Goal: Task Accomplishment & Management: Use online tool/utility

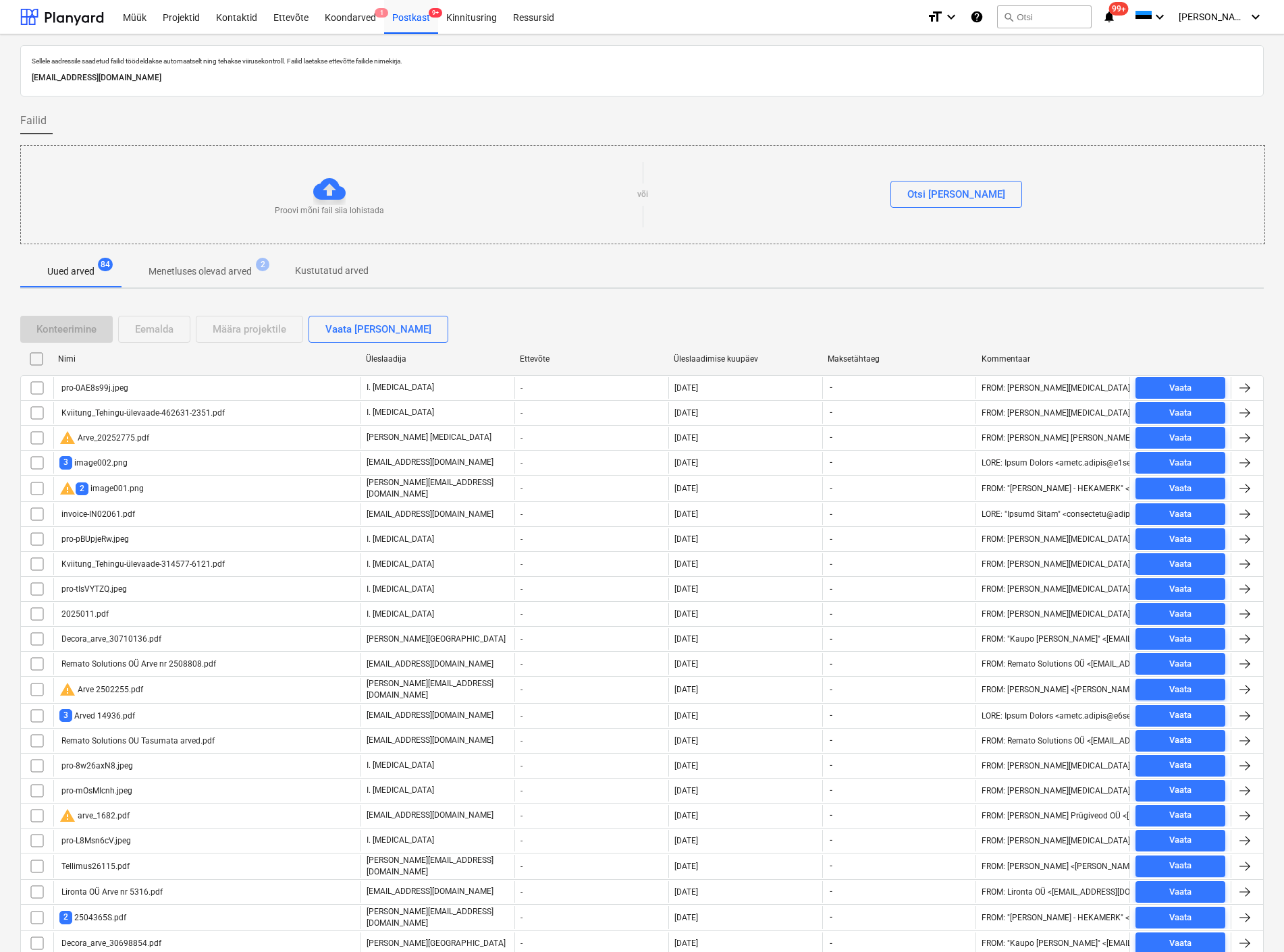
click at [100, 386] on div "pro-0AE8s99j.jpeg" at bounding box center [94, 388] width 69 height 10
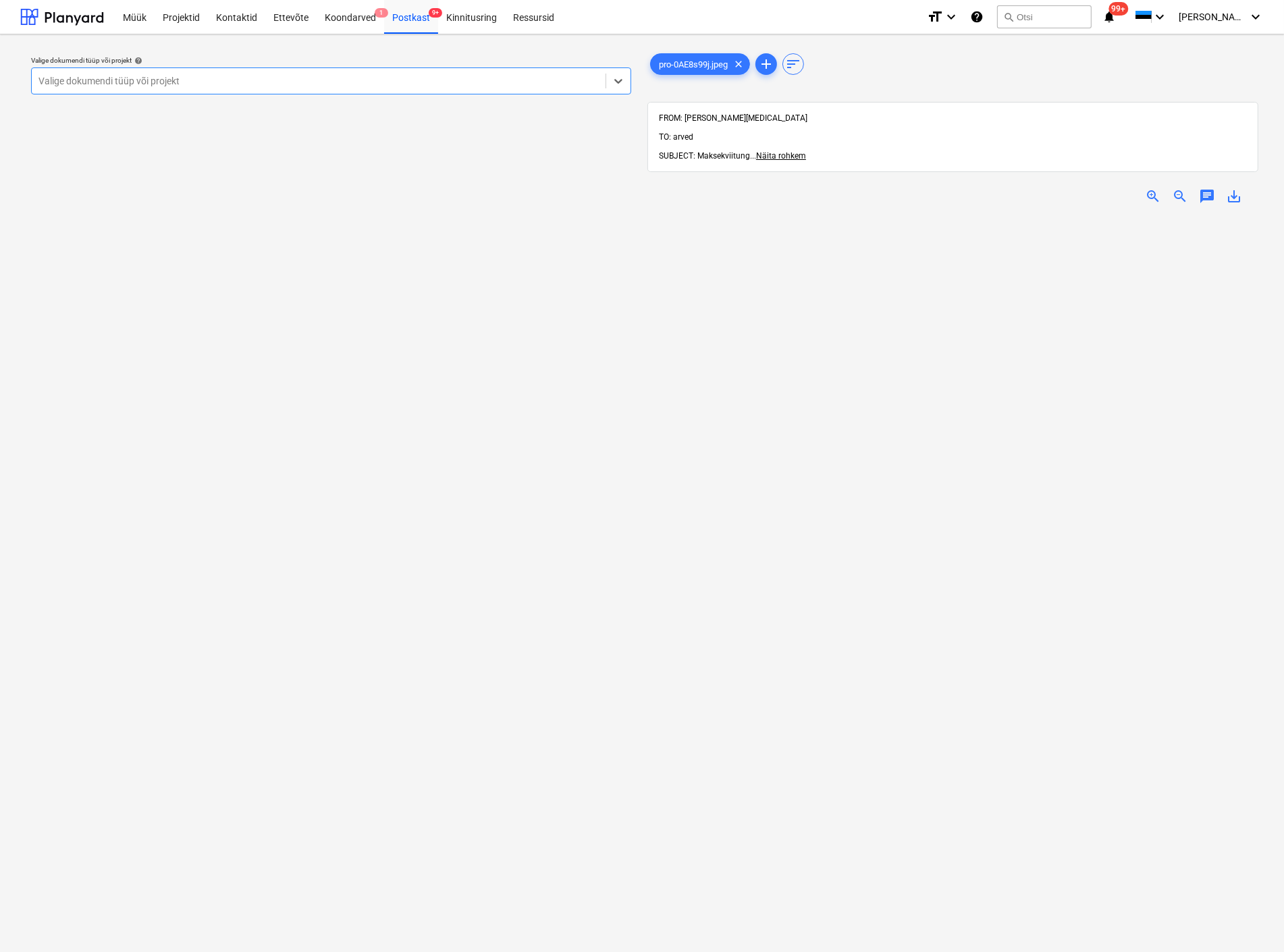
click at [417, 84] on div at bounding box center [318, 81] width 560 height 13
click at [417, 19] on div "Postkast 9+" at bounding box center [411, 16] width 54 height 34
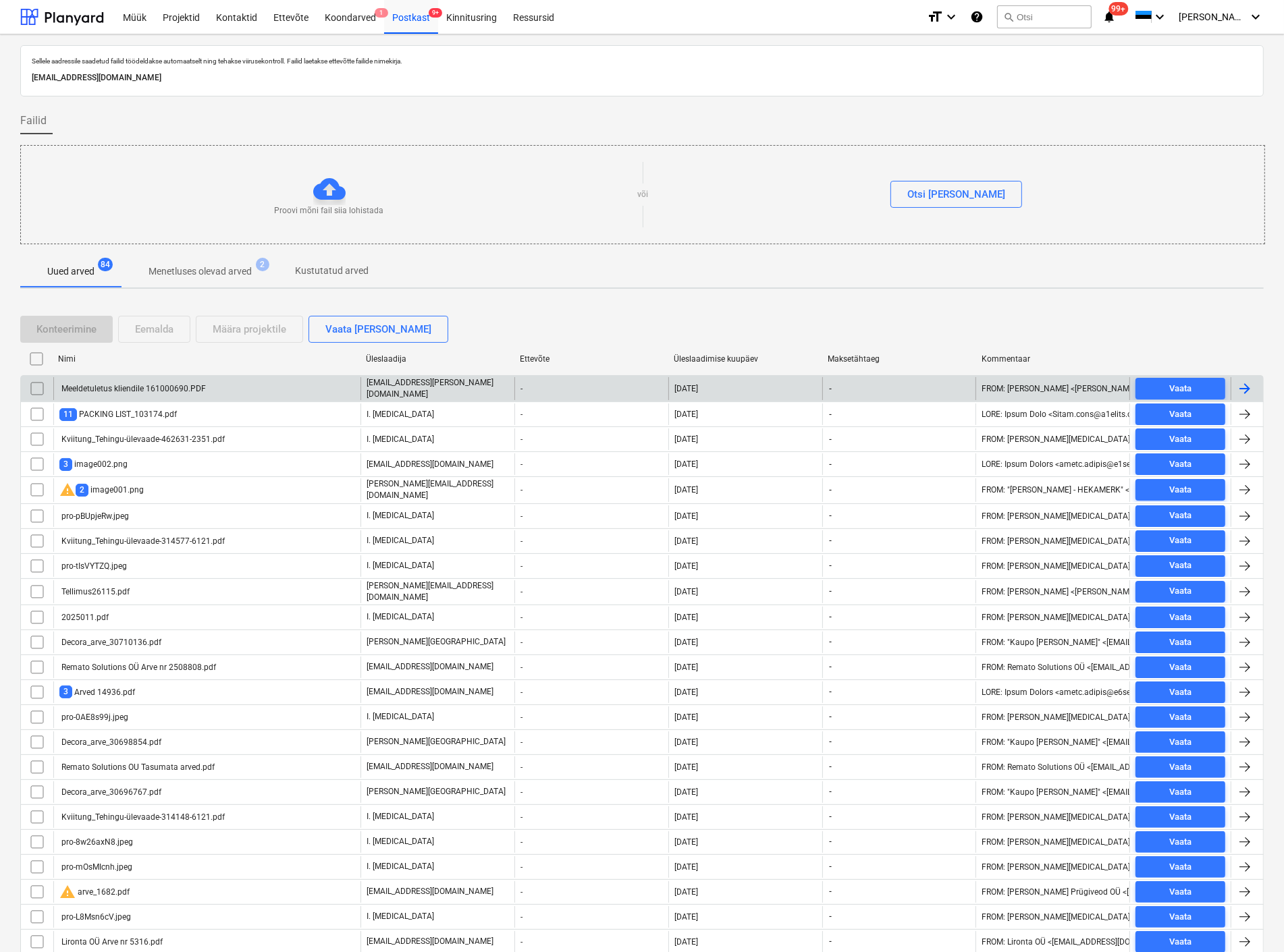
click at [138, 388] on div "Meeldetuletus kliendile 161000690.PDF" at bounding box center [133, 388] width 147 height 10
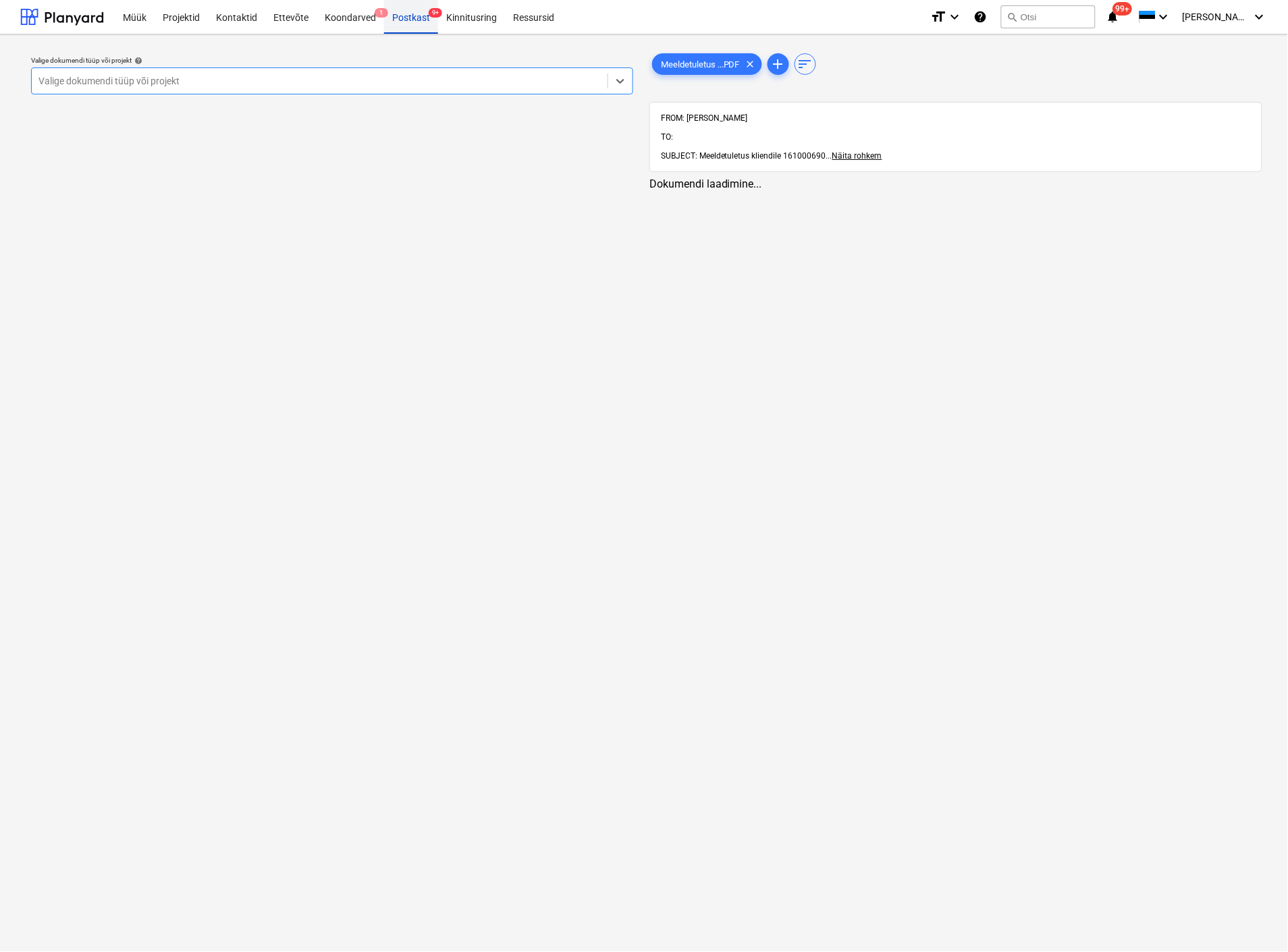
click at [402, 12] on div "Postkast 9+" at bounding box center [411, 16] width 54 height 34
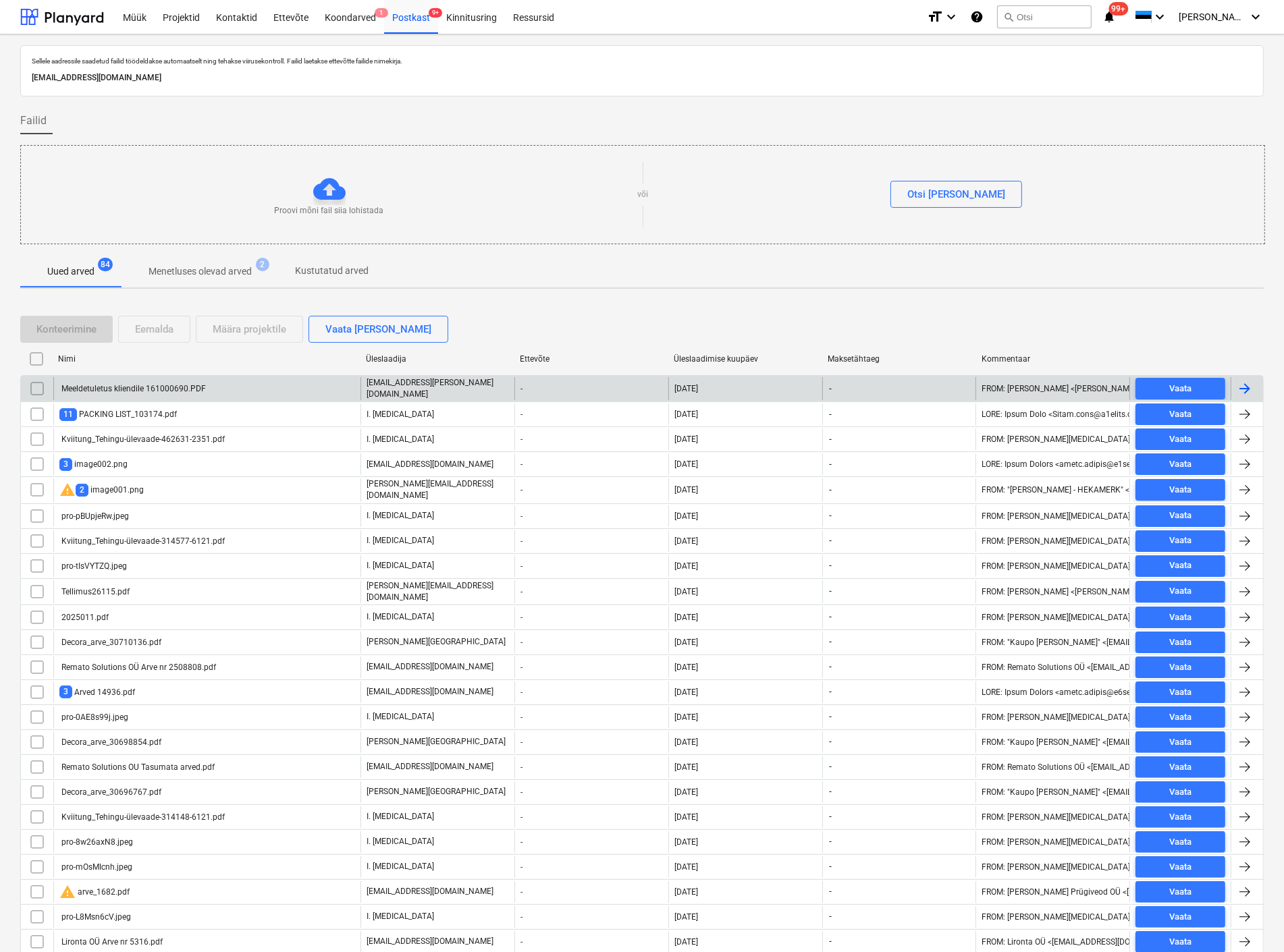
click at [36, 381] on input "checkbox" at bounding box center [37, 388] width 21 height 21
click at [195, 388] on div "Meeldetuletus kliendile 161000690.PDF" at bounding box center [133, 388] width 147 height 10
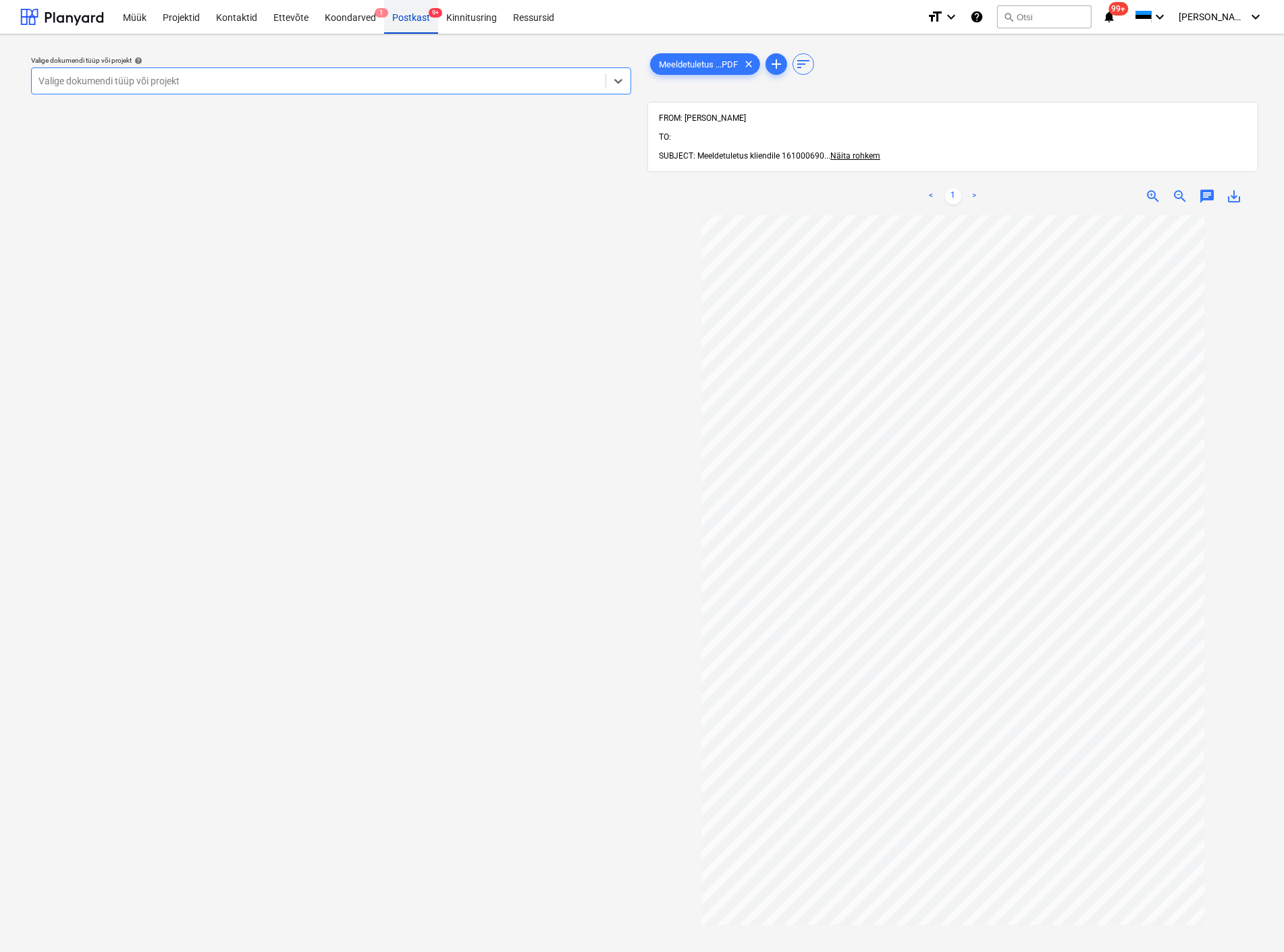
click at [413, 12] on div "Postkast 9+" at bounding box center [411, 16] width 54 height 34
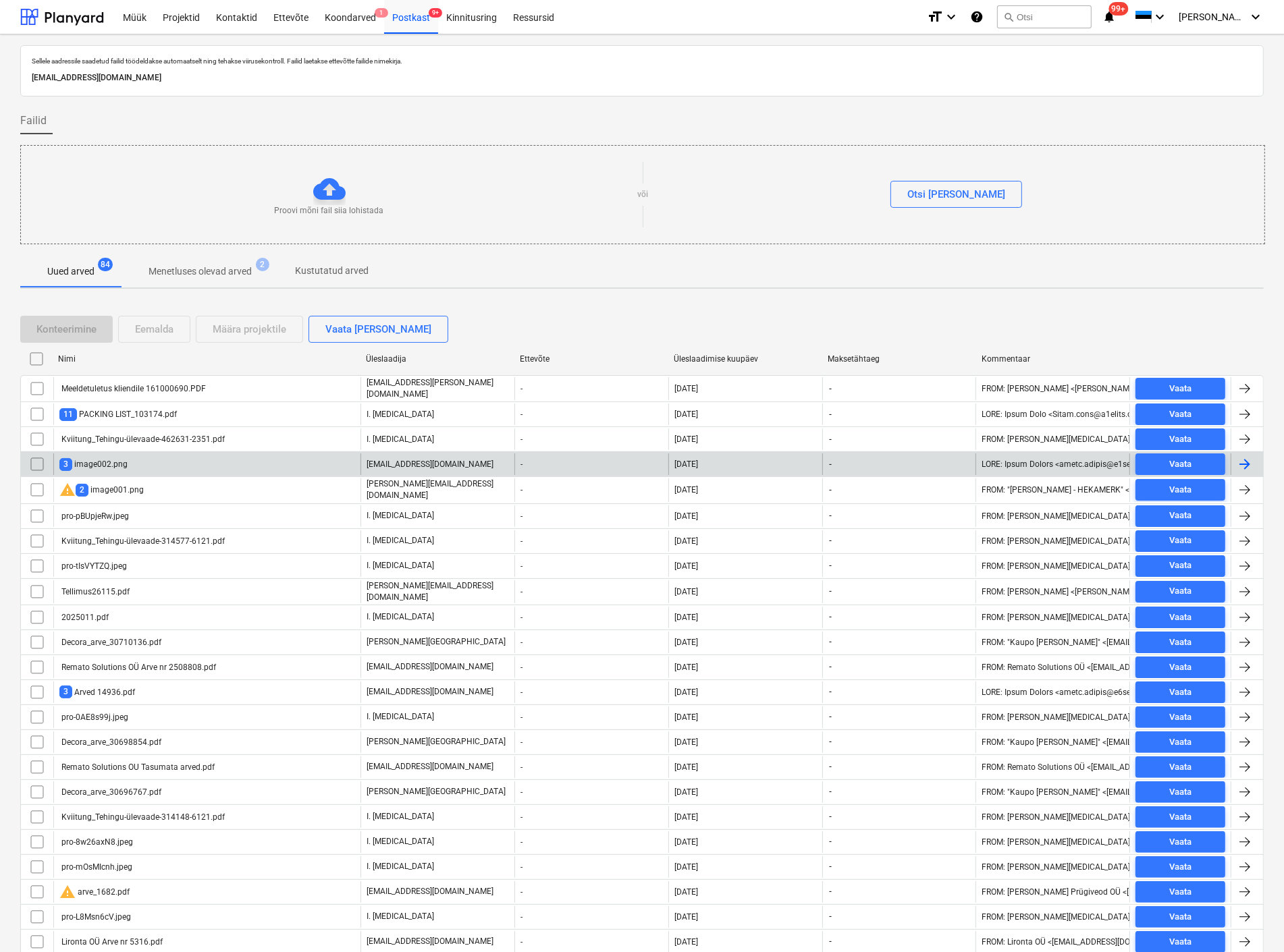
click at [106, 463] on div "3 image002.png" at bounding box center [93, 464] width 68 height 12
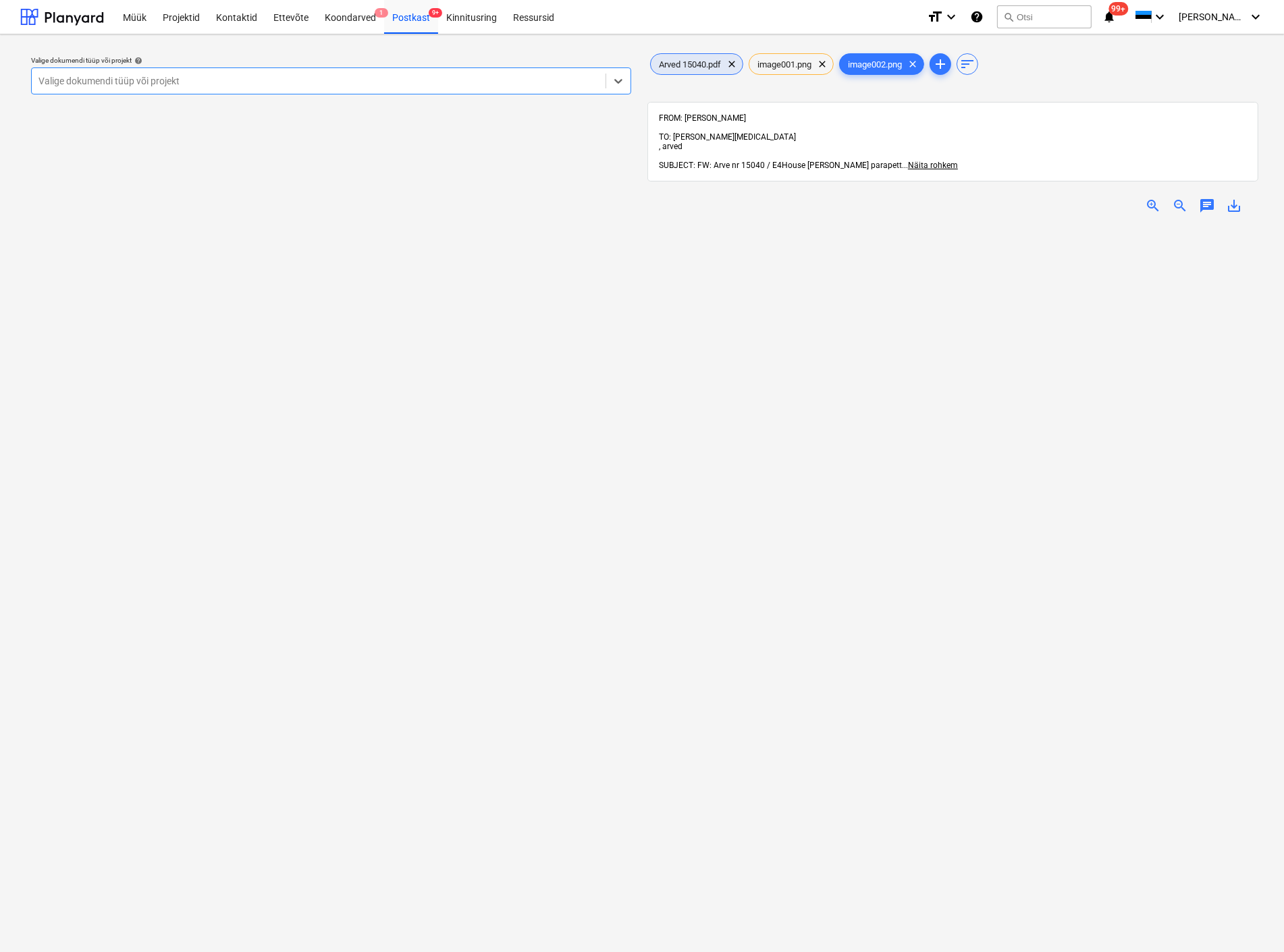
click at [692, 62] on span "Arved 15040.pdf" at bounding box center [689, 65] width 79 height 10
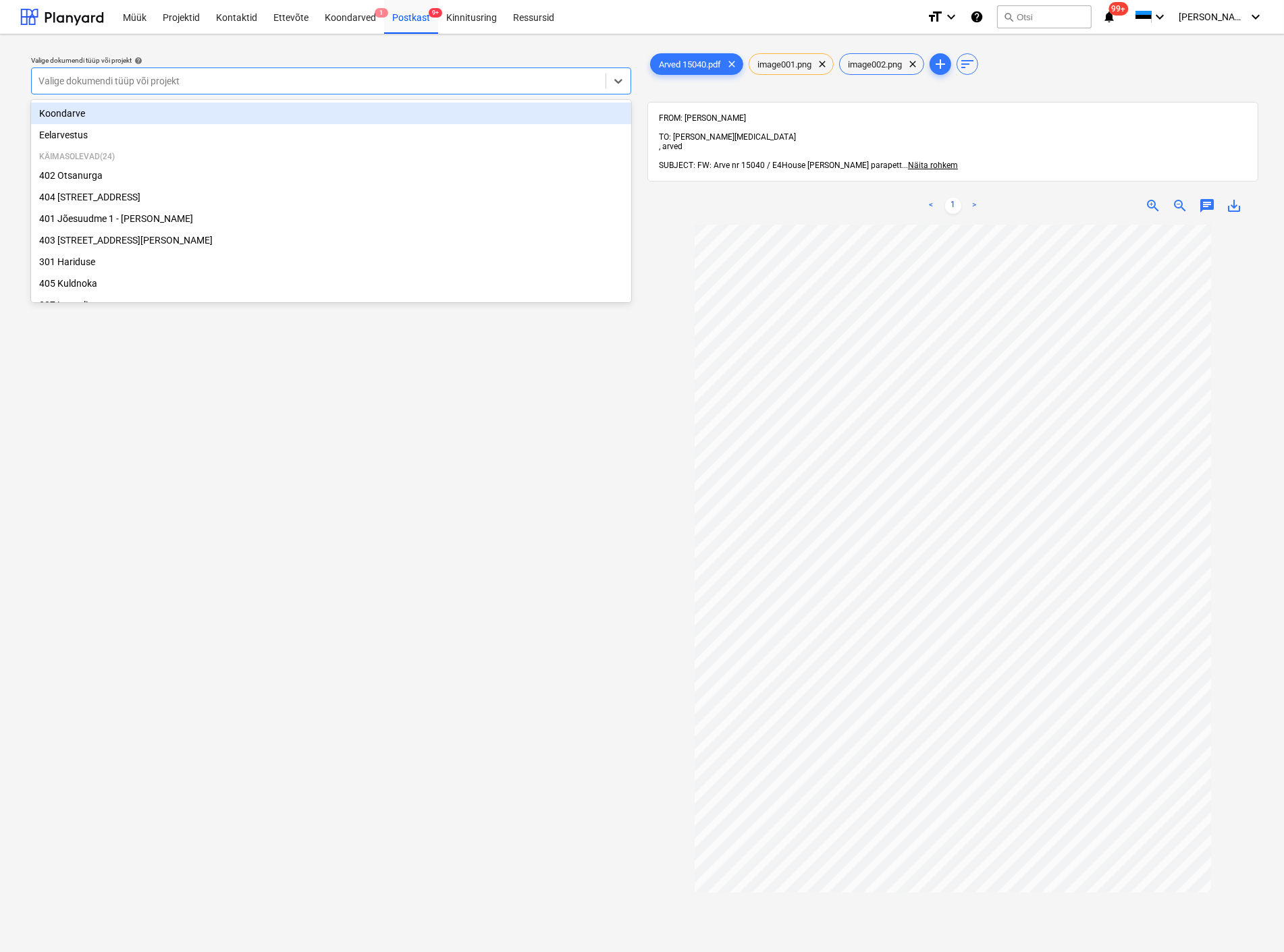
click at [208, 84] on div at bounding box center [318, 81] width 560 height 13
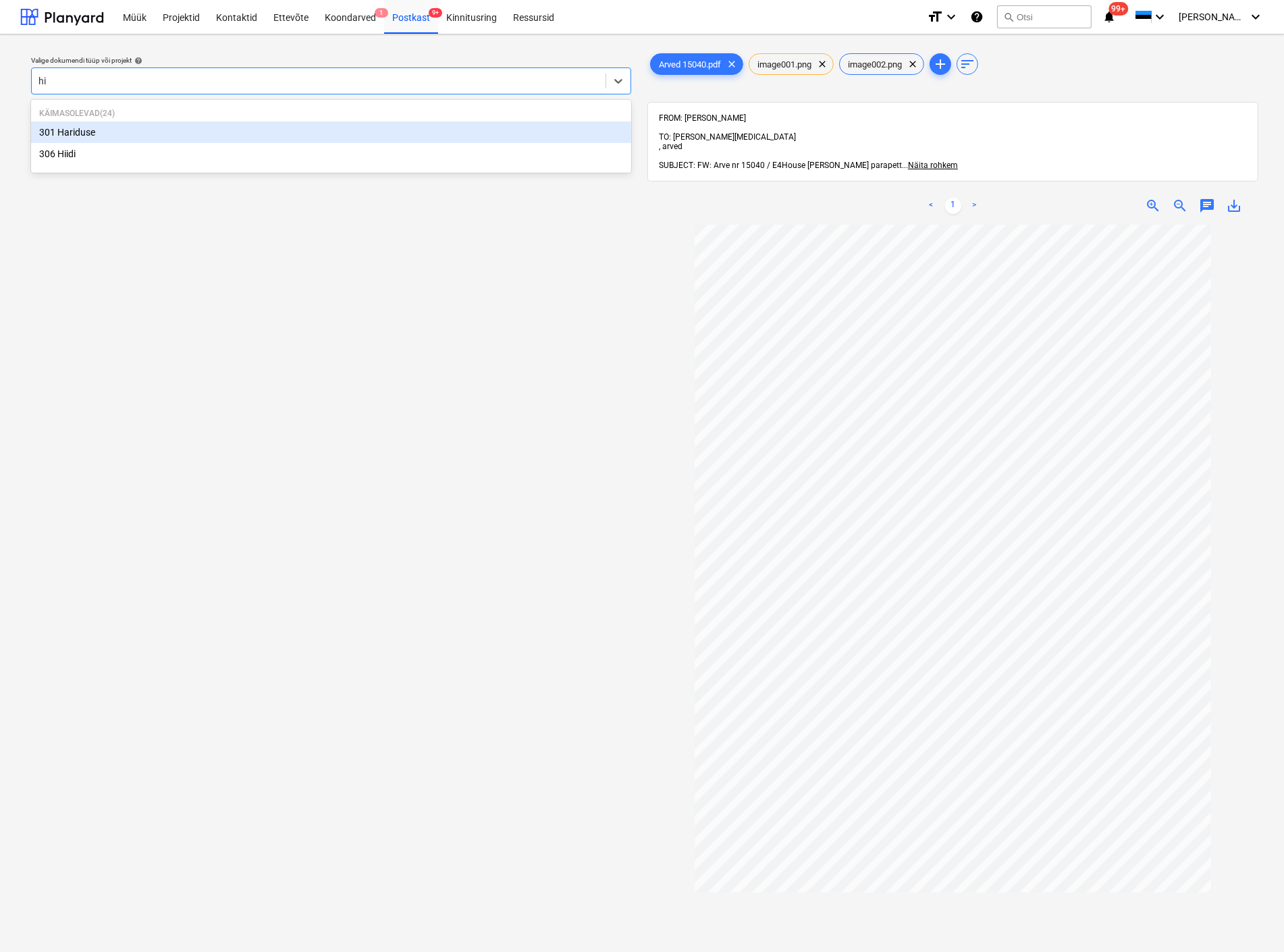
type input "hii"
click at [157, 129] on div "306 Hiidi" at bounding box center [330, 132] width 600 height 21
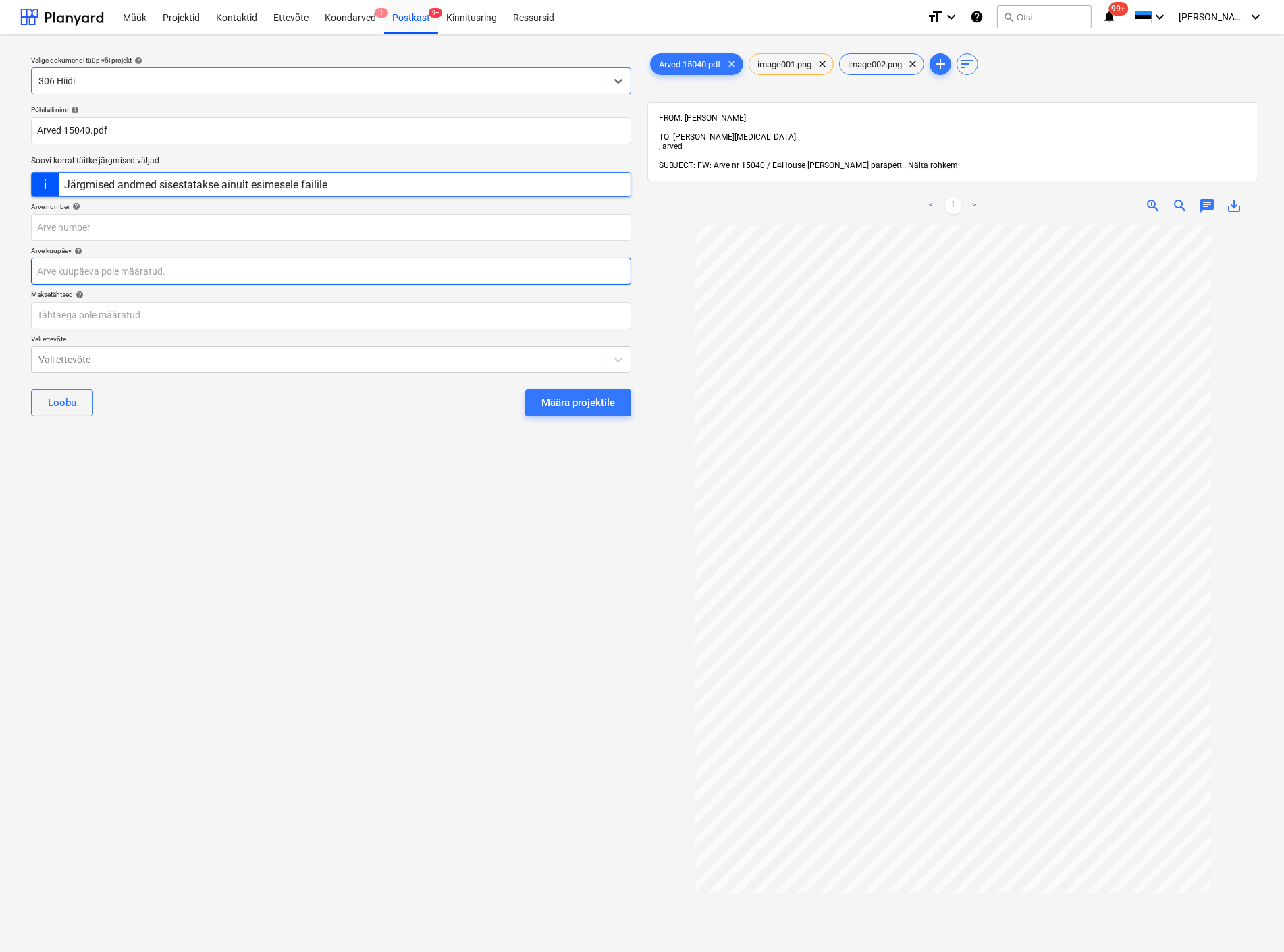
click at [138, 269] on body "Müük Projektid Kontaktid Ettevõte Koondarved 1 Postkast 9+ Kinnitusring Ressurs…" at bounding box center [642, 476] width 1284 height 952
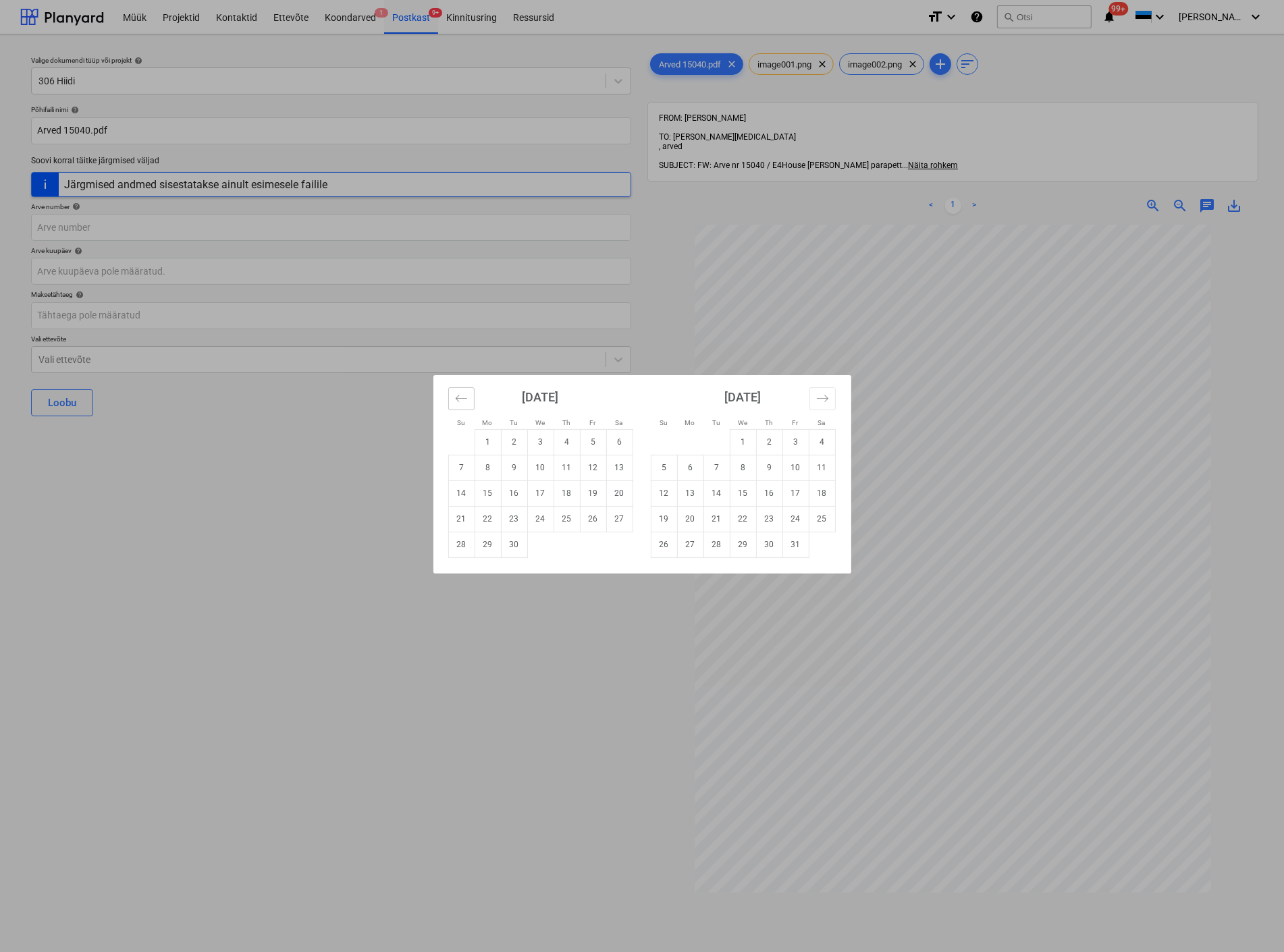
click at [450, 393] on button "Move backward to switch to the previous month." at bounding box center [462, 399] width 26 height 23
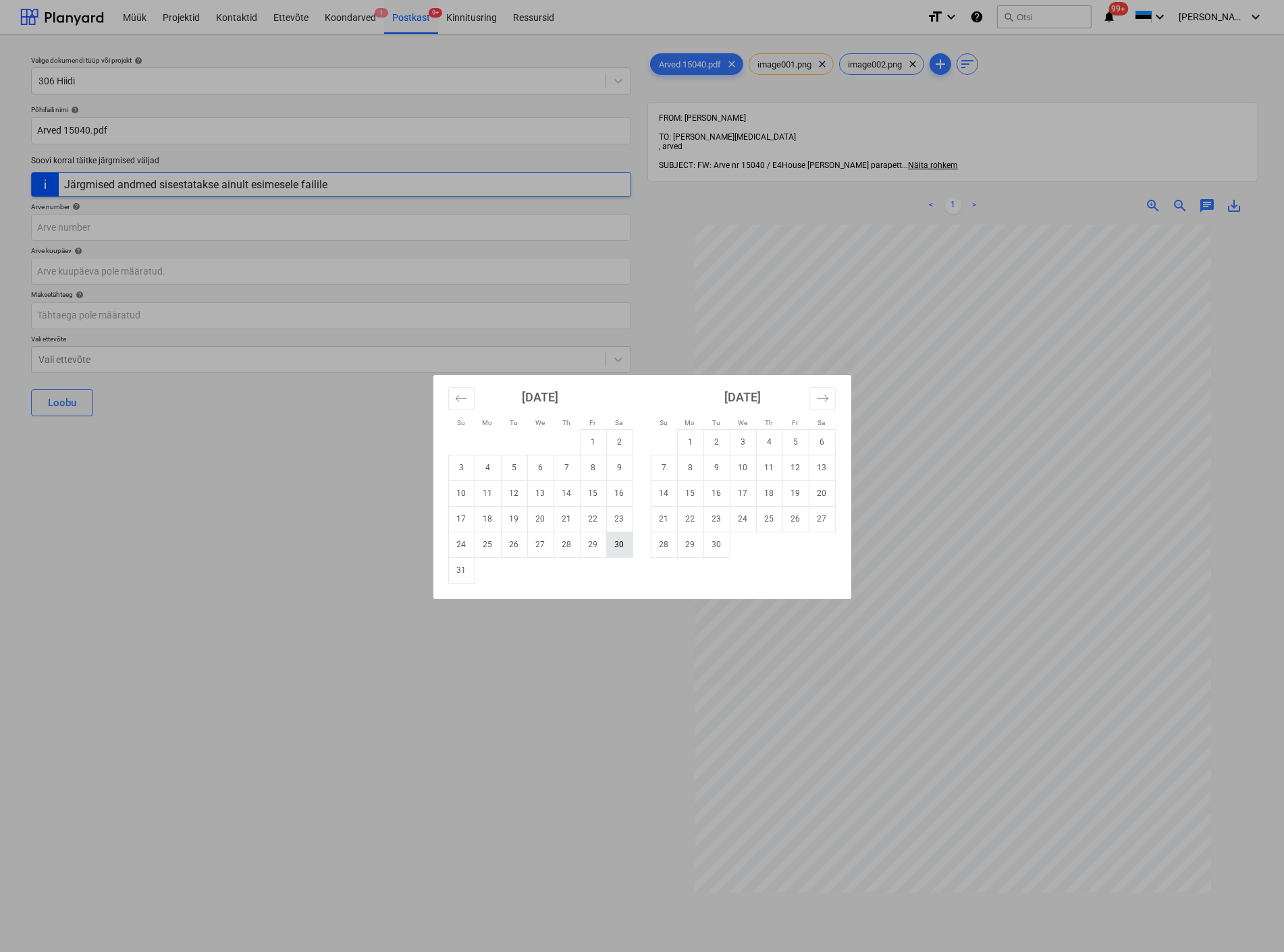
click at [619, 547] on td "30" at bounding box center [620, 545] width 26 height 26
type input "[DATE]"
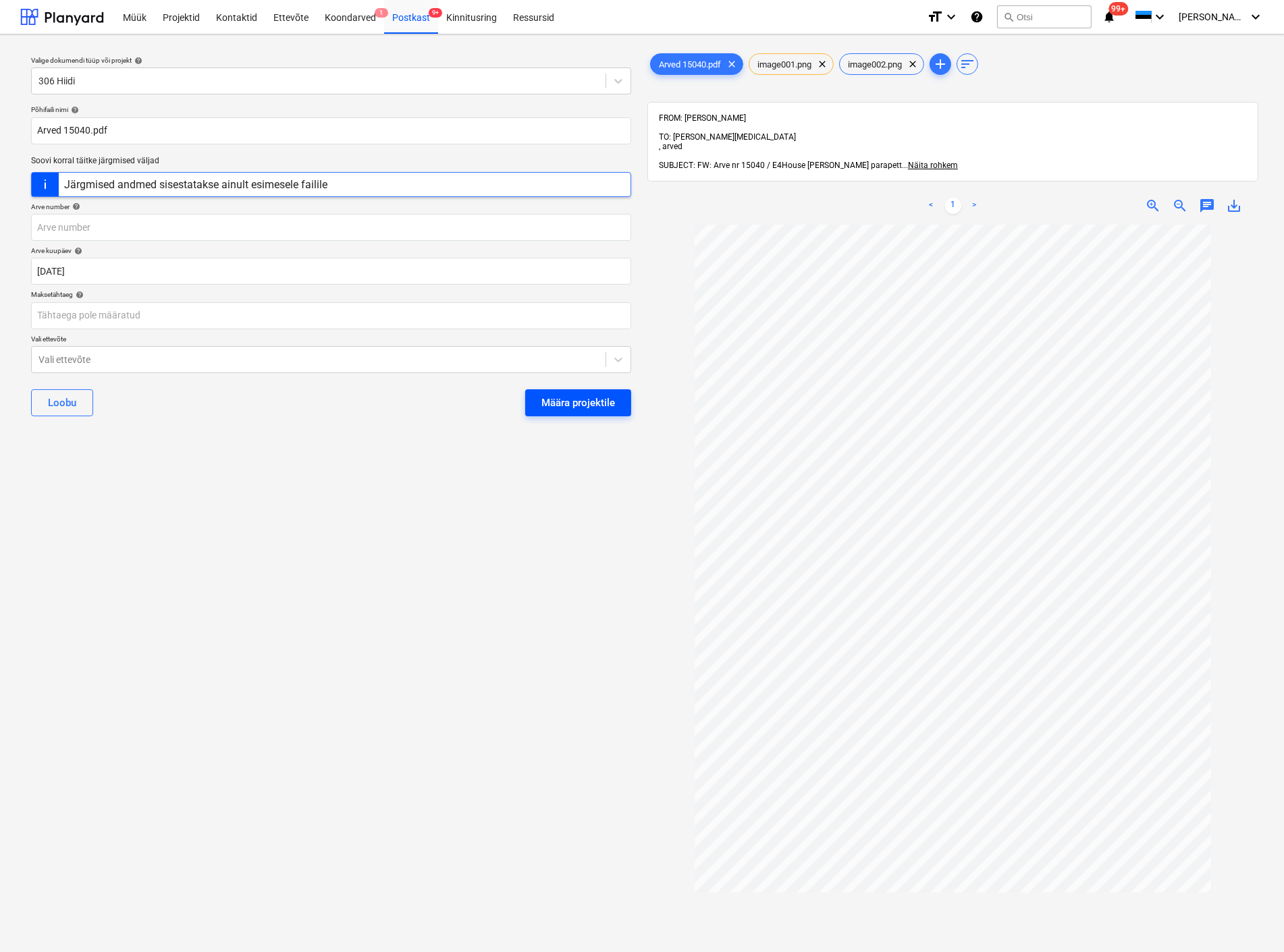
click at [567, 402] on div "Määra projektile" at bounding box center [578, 403] width 73 height 18
